Goal: Task Accomplishment & Management: Use online tool/utility

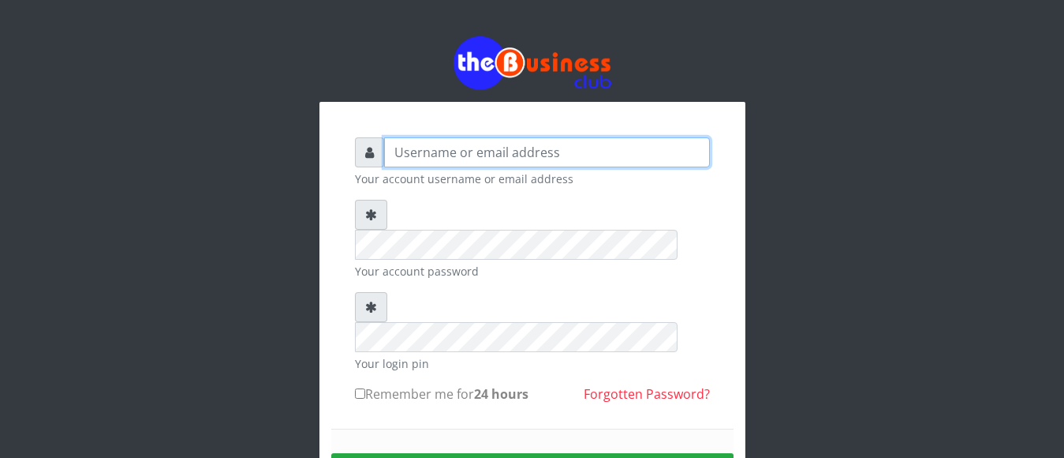
type input "[EMAIL_ADDRESS][DOMAIN_NAME]"
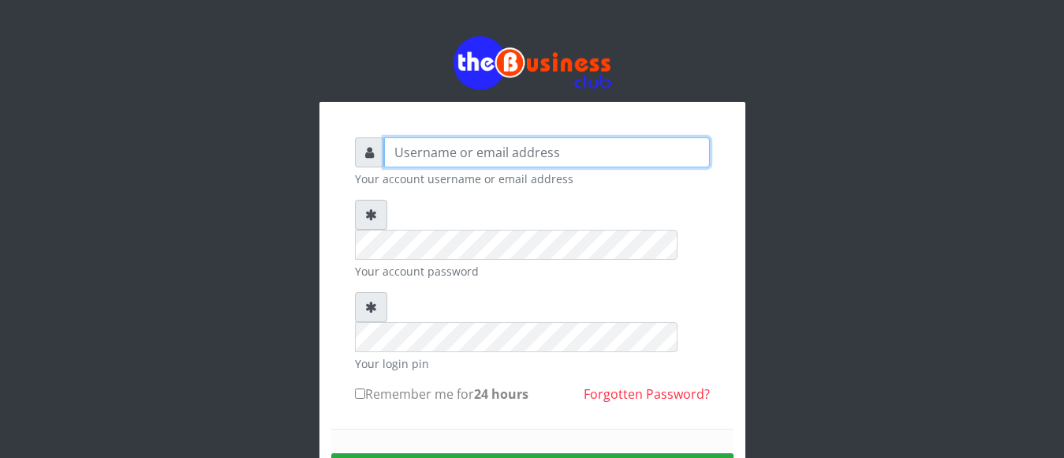
type input "[EMAIL_ADDRESS][DOMAIN_NAME]"
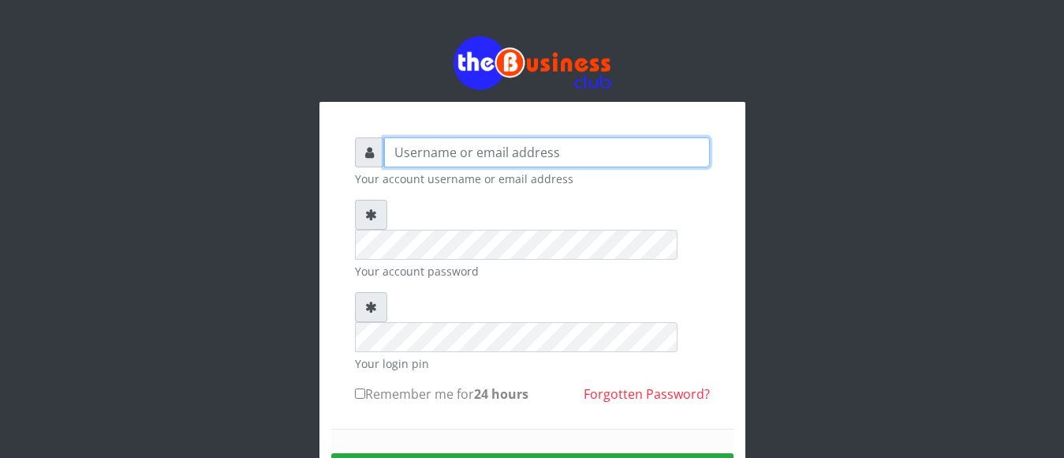
type input "[EMAIL_ADDRESS][DOMAIN_NAME]"
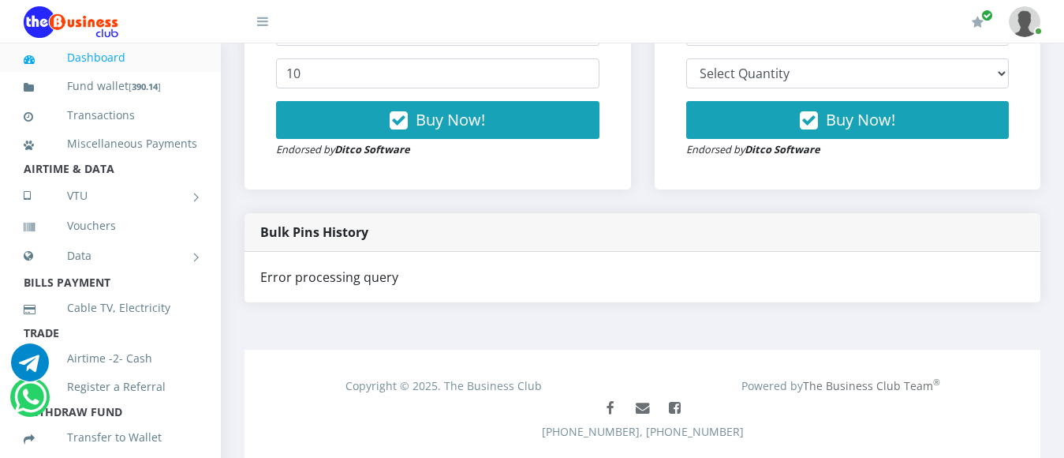
scroll to position [656, 0]
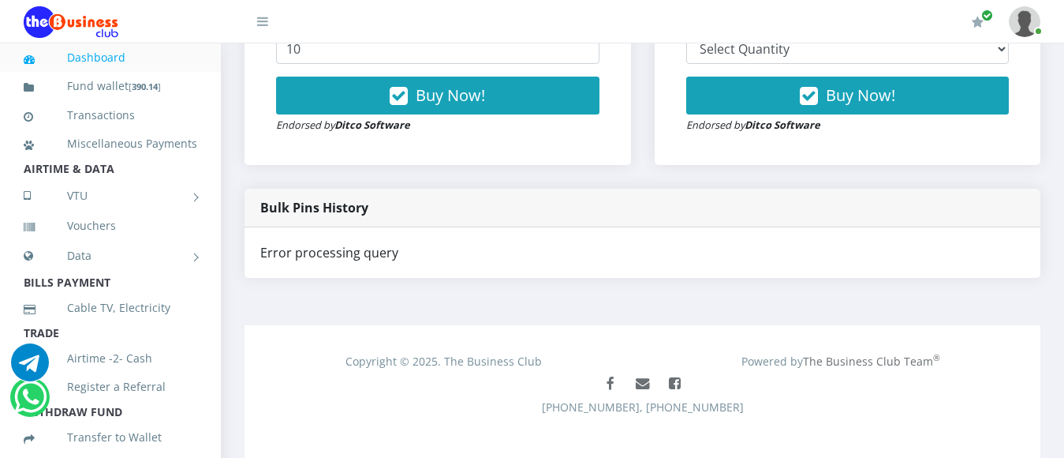
click at [293, 200] on div "Bulk Pins History" at bounding box center [643, 208] width 796 height 39
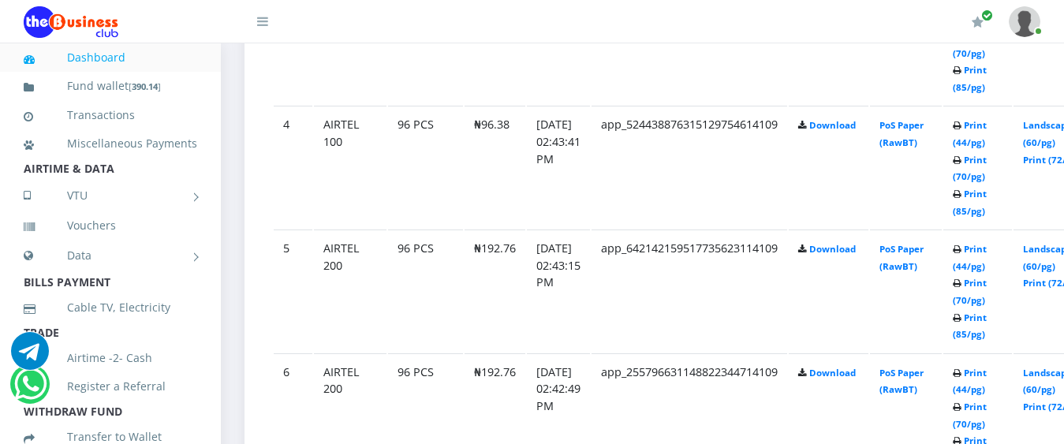
scroll to position [1294, 0]
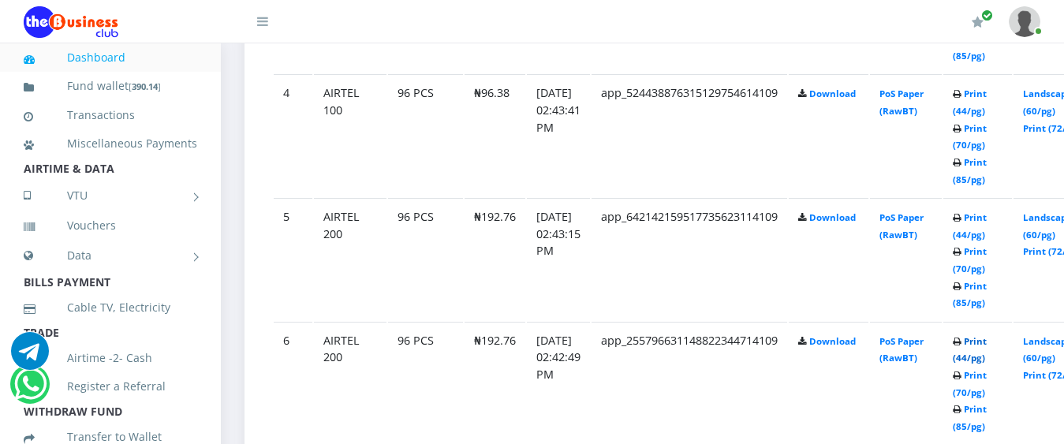
click at [987, 335] on link "Print (44/pg)" at bounding box center [970, 349] width 34 height 29
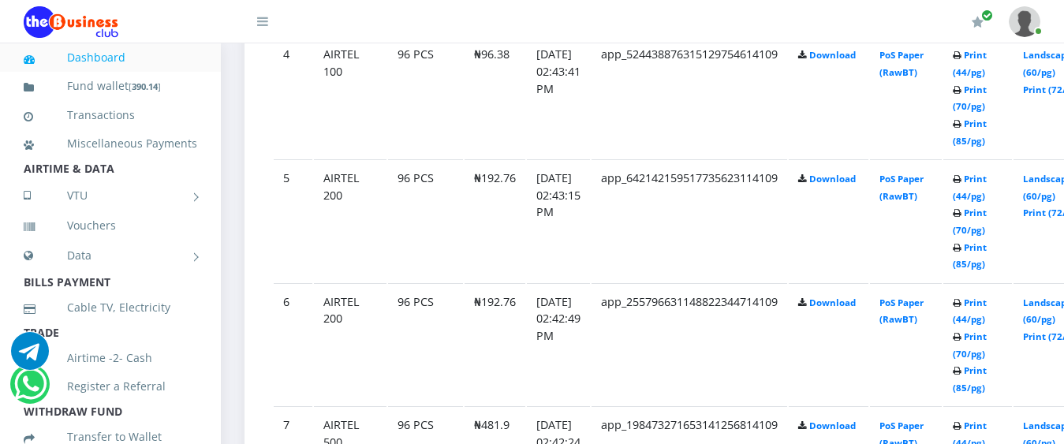
scroll to position [1294, 0]
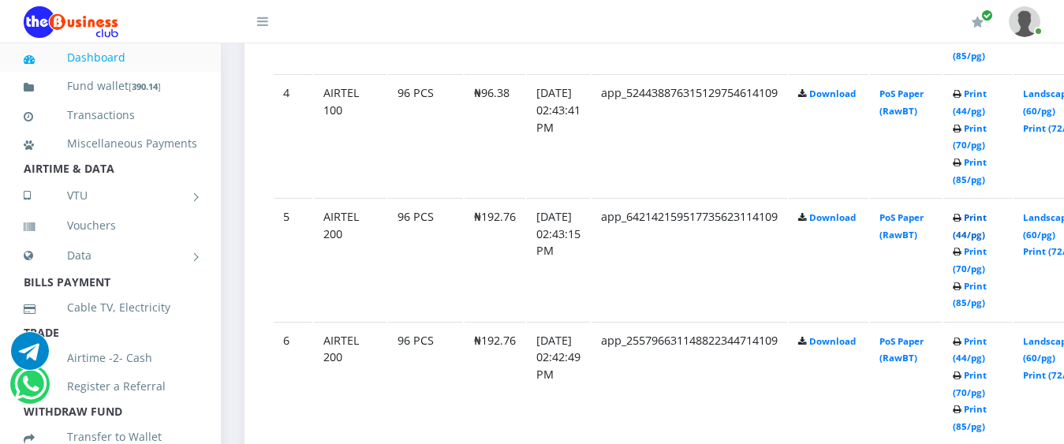
click at [987, 211] on link "Print (44/pg)" at bounding box center [970, 225] width 34 height 29
click at [987, 217] on link "Print (44/pg)" at bounding box center [970, 225] width 34 height 29
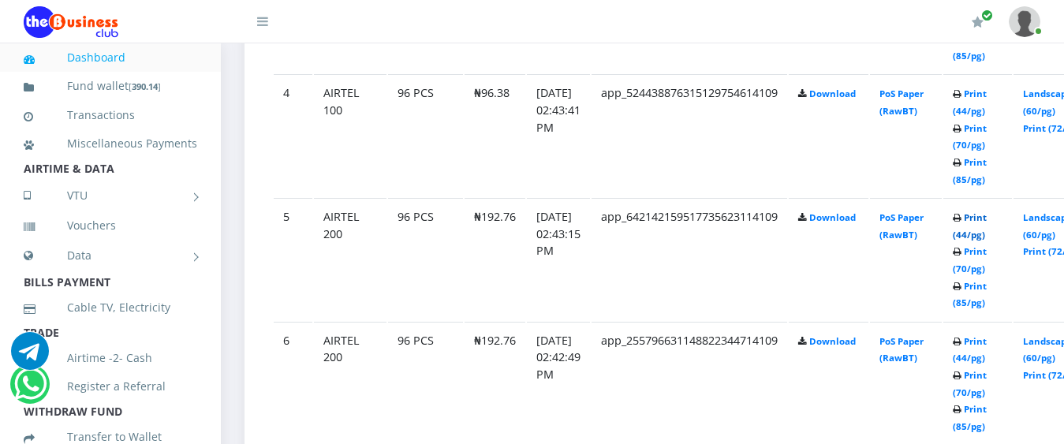
click at [987, 211] on link "Print (44/pg)" at bounding box center [970, 225] width 34 height 29
